Goal: Task Accomplishment & Management: Manage account settings

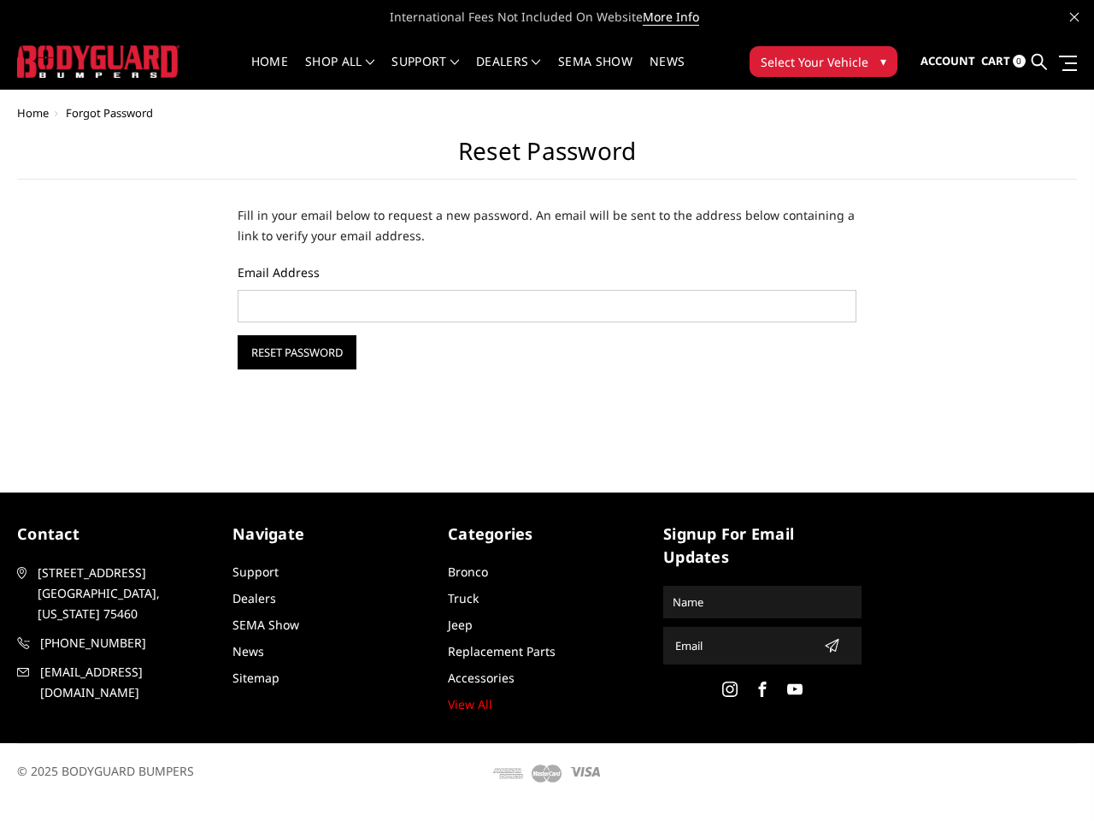
click at [547, 401] on div "Home Forgot Password Reset Password Fill in your email below to request a new p…" at bounding box center [547, 278] width 1094 height 342
click at [468, 62] on li "Support FAQ Install Instructions Shipping Warranty Terms & Conditions Cancellat…" at bounding box center [425, 72] width 85 height 33
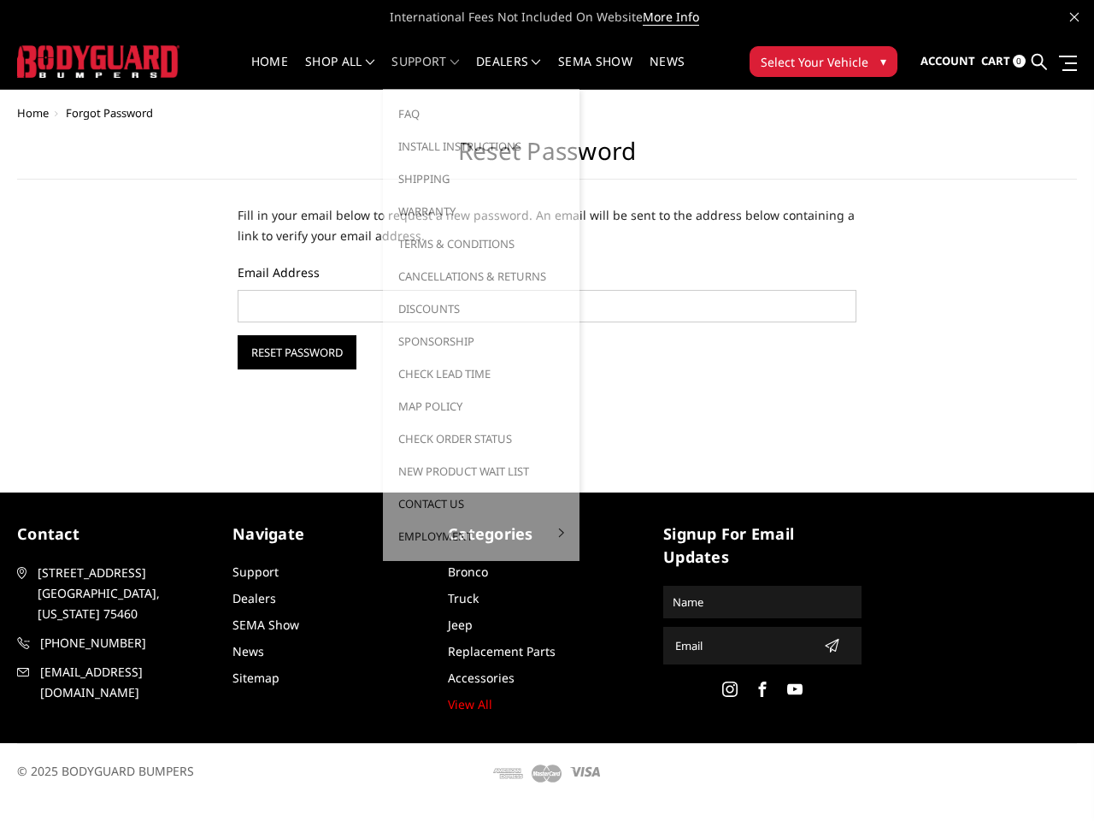
click at [468, 72] on li "Support FAQ Install Instructions Shipping Warranty Terms & Conditions Cancellat…" at bounding box center [425, 72] width 85 height 33
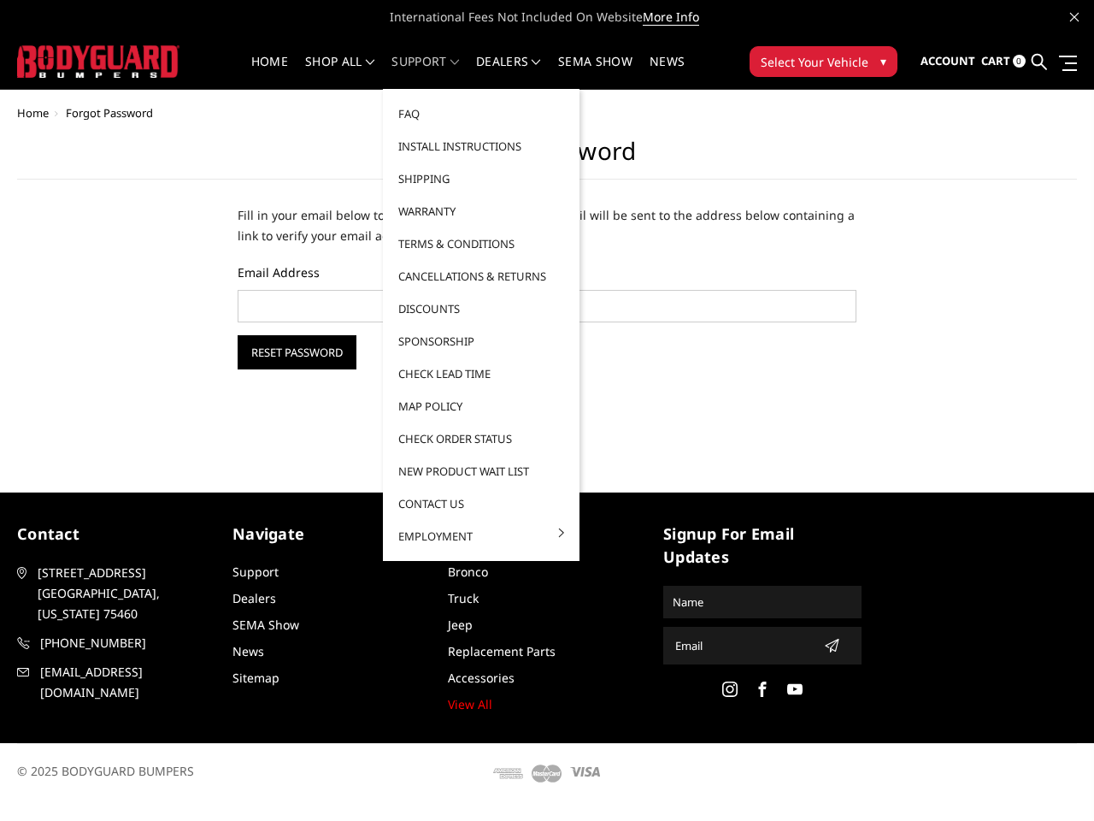
click at [823, 62] on span "Select Your Vehicle" at bounding box center [815, 62] width 108 height 18
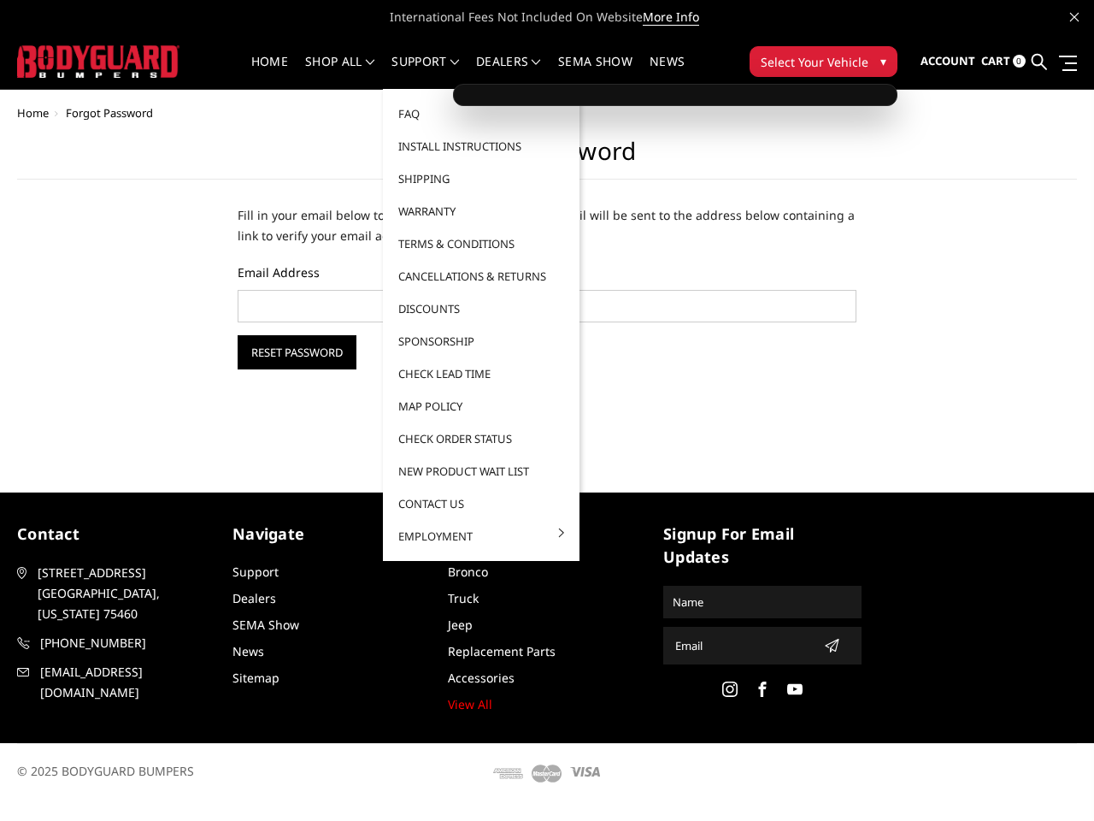
click at [823, 62] on span "Select Your Vehicle" at bounding box center [815, 62] width 108 height 18
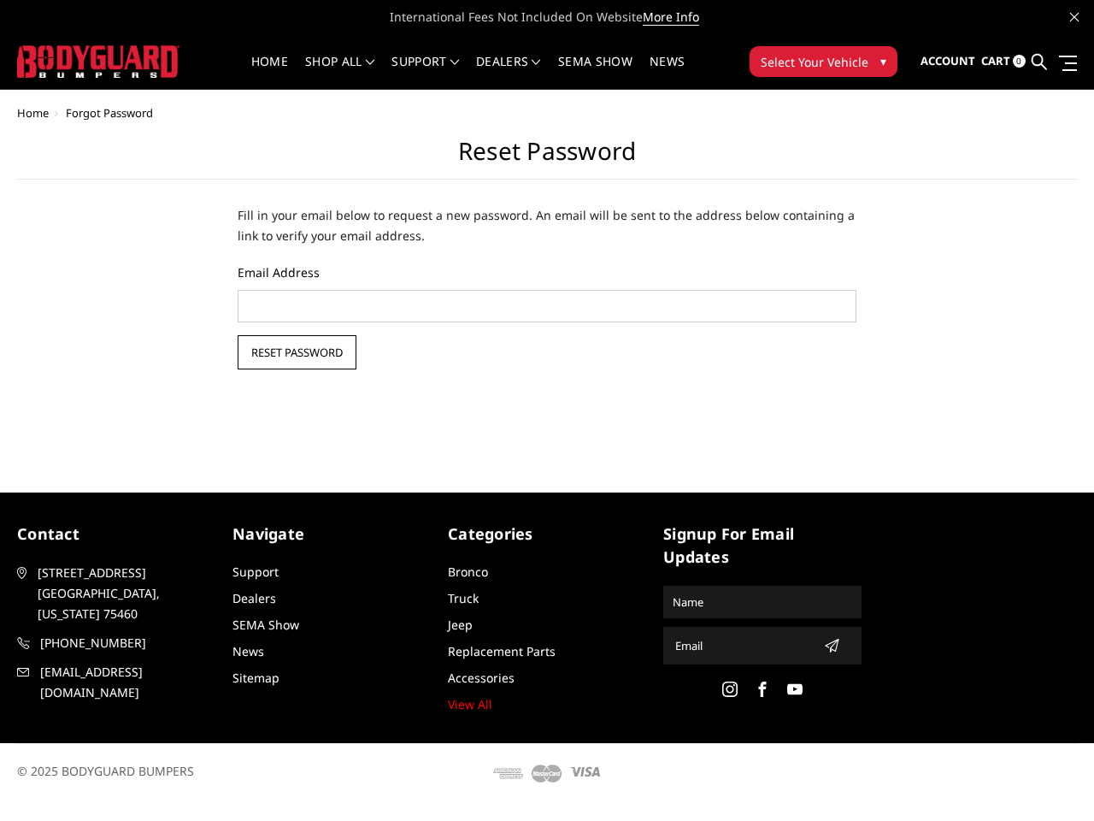
click at [297, 352] on input "Reset Password" at bounding box center [297, 352] width 119 height 34
click at [827, 645] on icon "submit" at bounding box center [832, 646] width 14 height 14
